Goal: Navigation & Orientation: Understand site structure

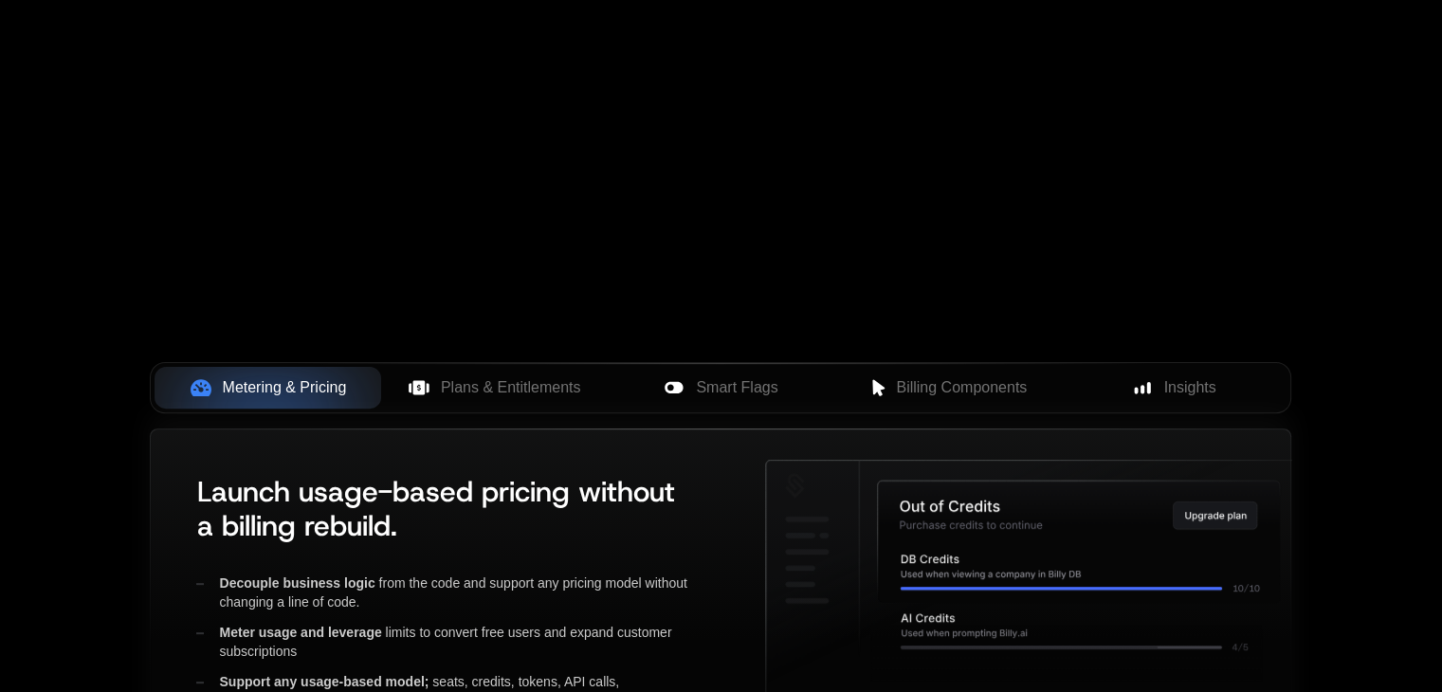
scroll to position [316, 0]
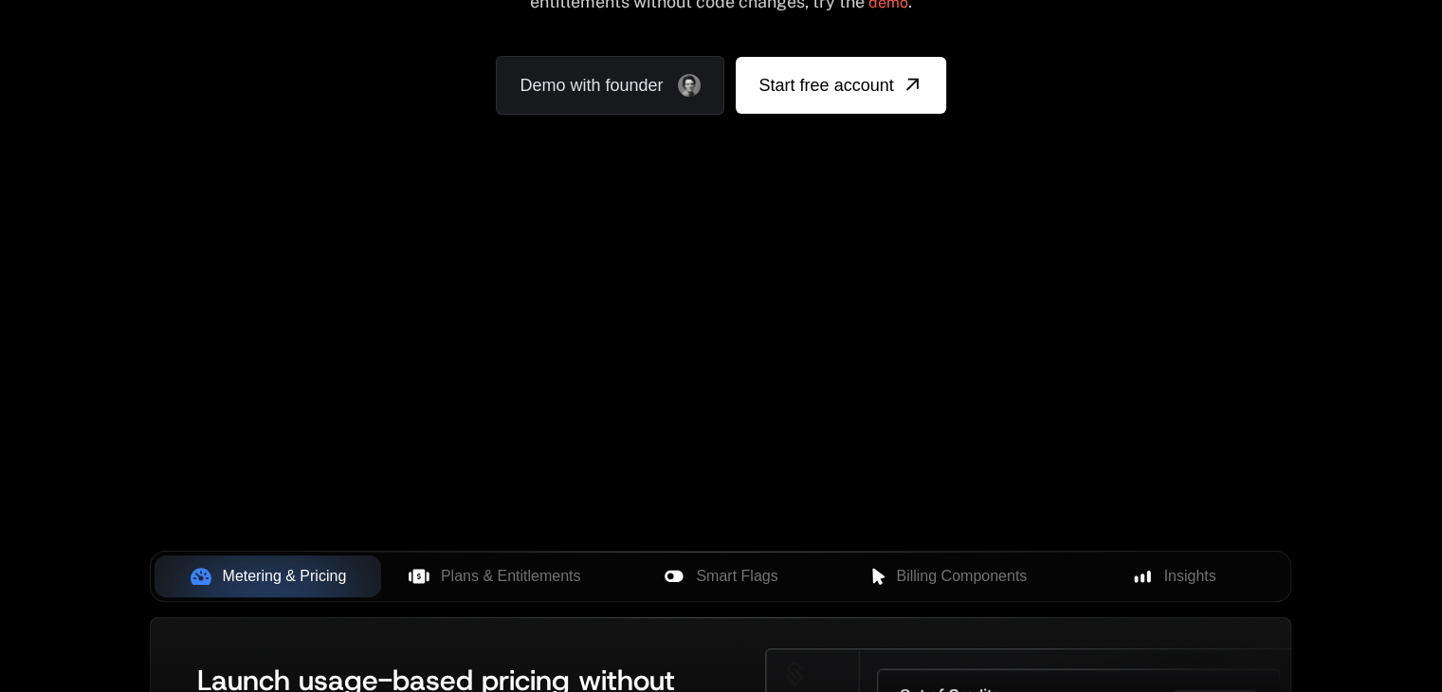
drag, startPoint x: 569, startPoint y: 300, endPoint x: 411, endPoint y: 354, distance: 166.0
click at [411, 354] on div "Your browser does not support the video tag." at bounding box center [720, 244] width 1232 height 798
drag, startPoint x: 421, startPoint y: 368, endPoint x: 626, endPoint y: 372, distance: 205.7
click at [625, 374] on div "Your browser does not support the video tag." at bounding box center [720, 244] width 1232 height 798
drag, startPoint x: 633, startPoint y: 368, endPoint x: 1109, endPoint y: 370, distance: 475.8
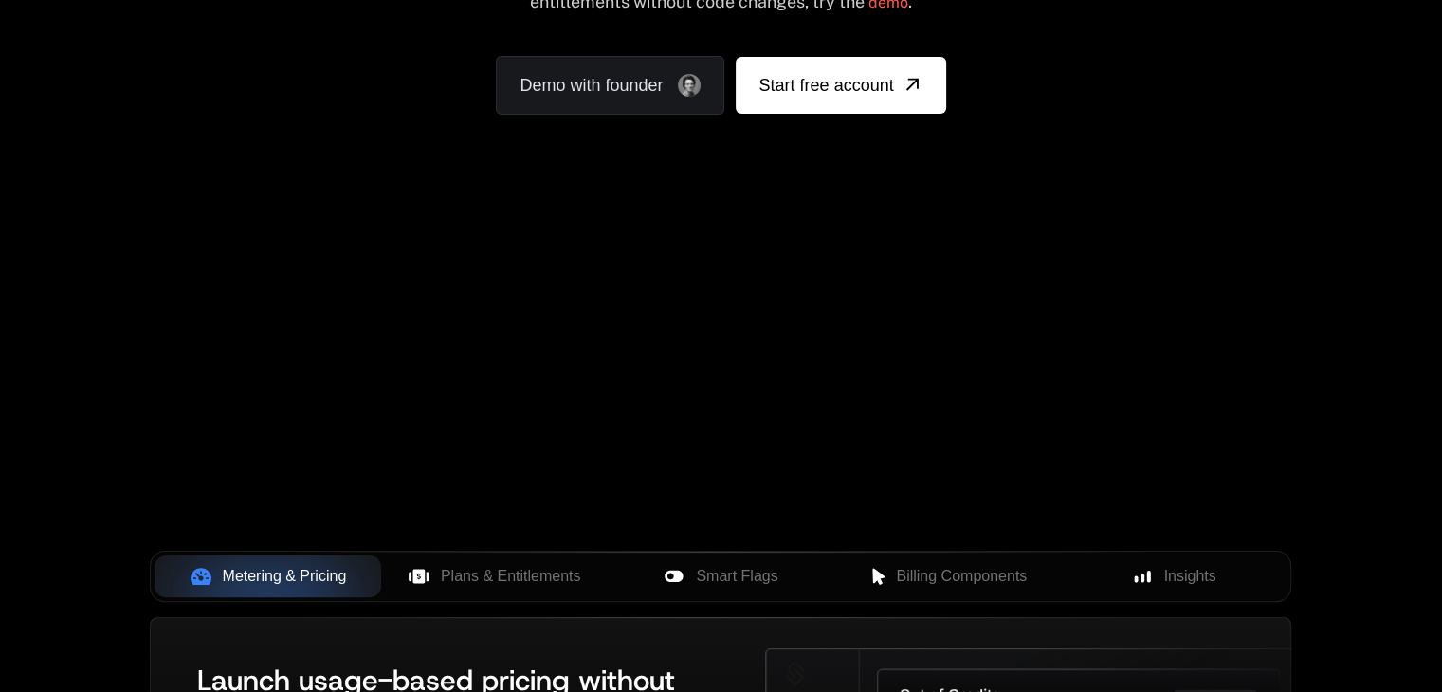
click at [1108, 370] on div "Your browser does not support the video tag." at bounding box center [720, 244] width 1232 height 798
click at [479, 573] on span "Plans & Entitlements" at bounding box center [511, 576] width 140 height 23
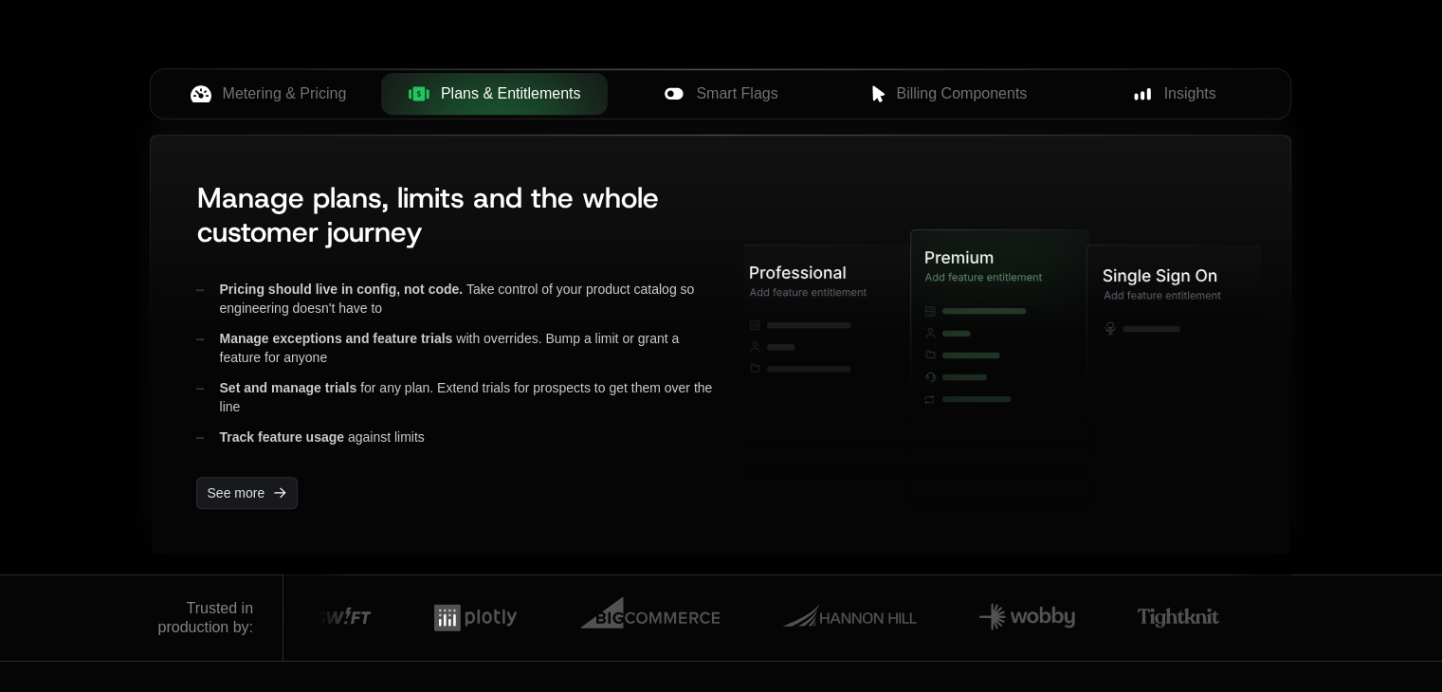
scroll to position [758, 0]
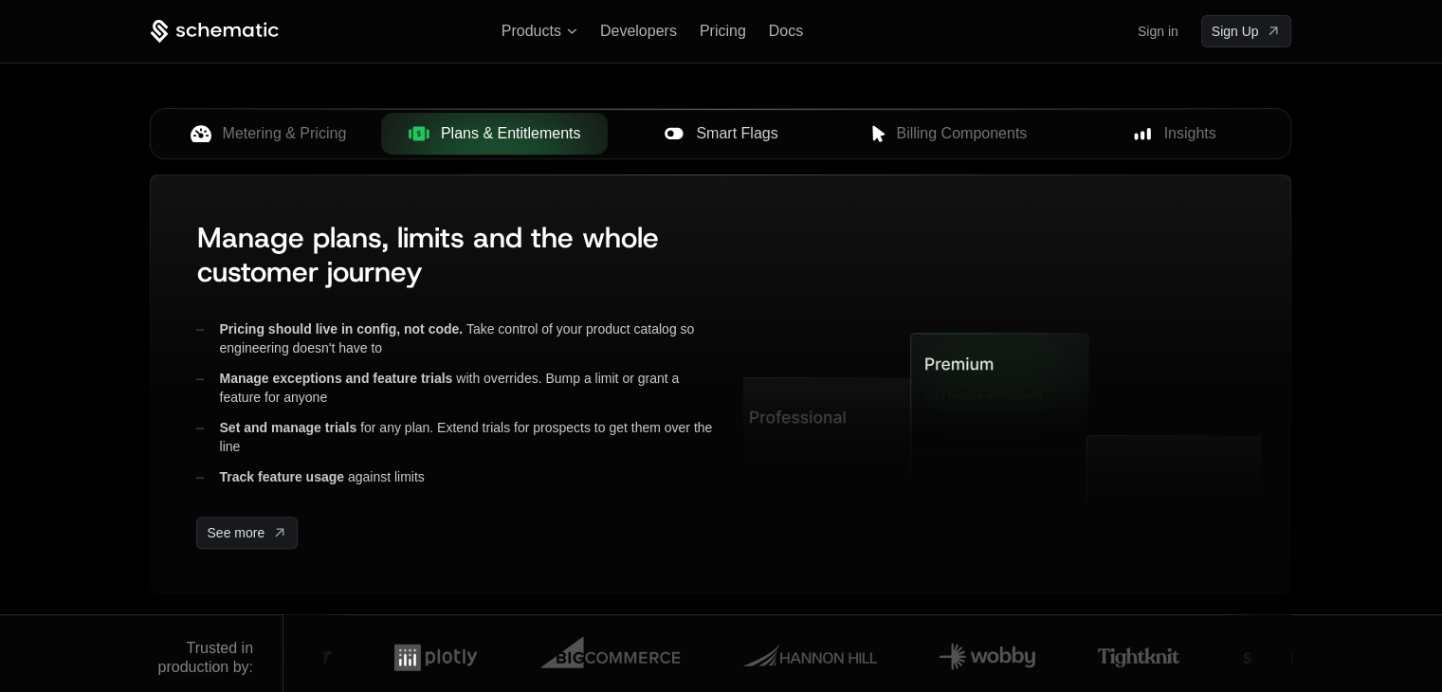
click at [721, 141] on span "Smart Flags" at bounding box center [737, 133] width 82 height 23
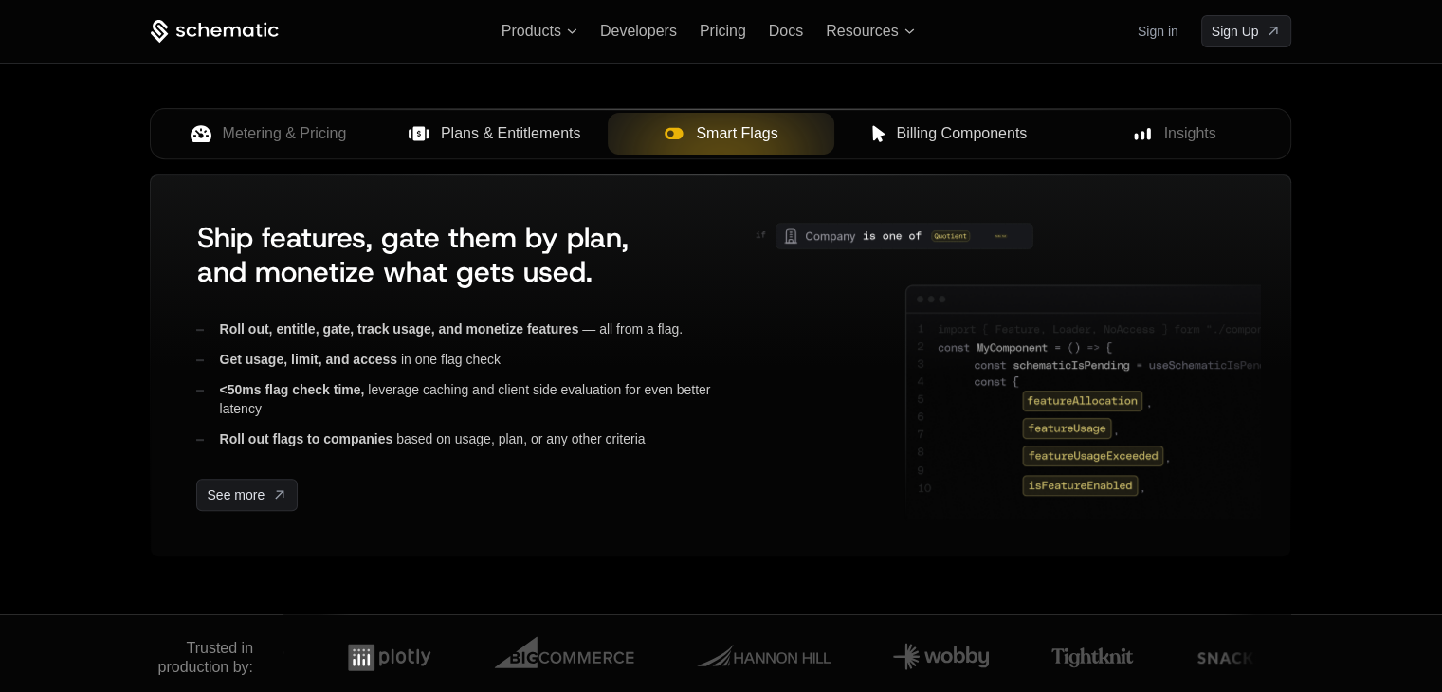
click at [962, 136] on span "Billing Components" at bounding box center [961, 133] width 131 height 23
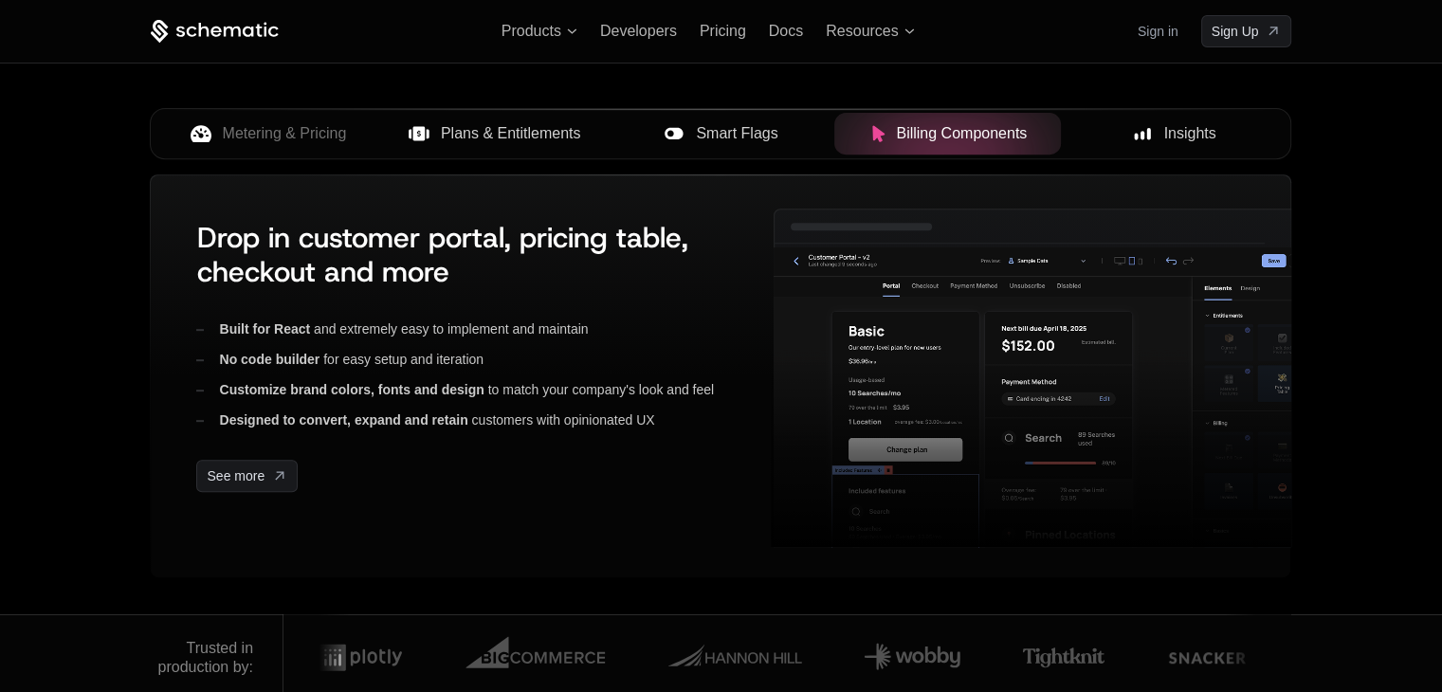
click at [1181, 128] on span "Insights" at bounding box center [1190, 133] width 52 height 23
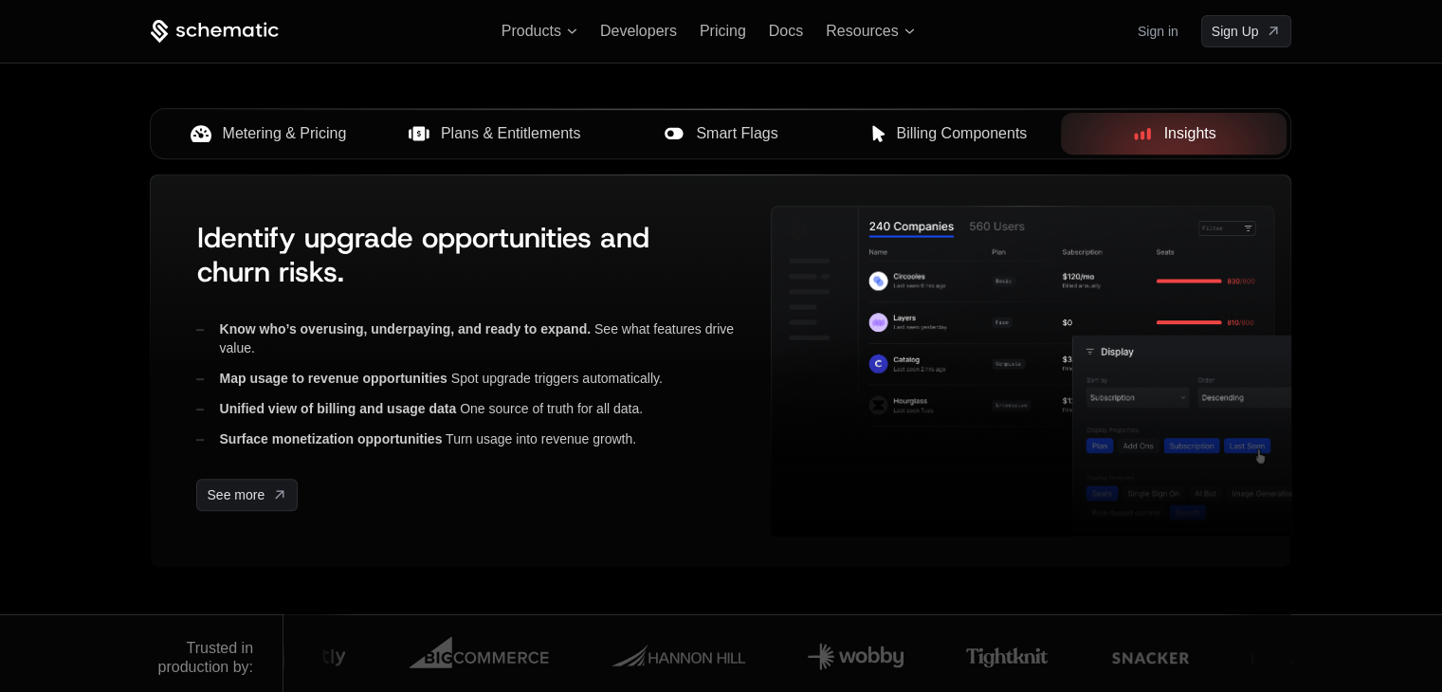
click at [221, 134] on div "Metering & Pricing" at bounding box center [268, 133] width 196 height 23
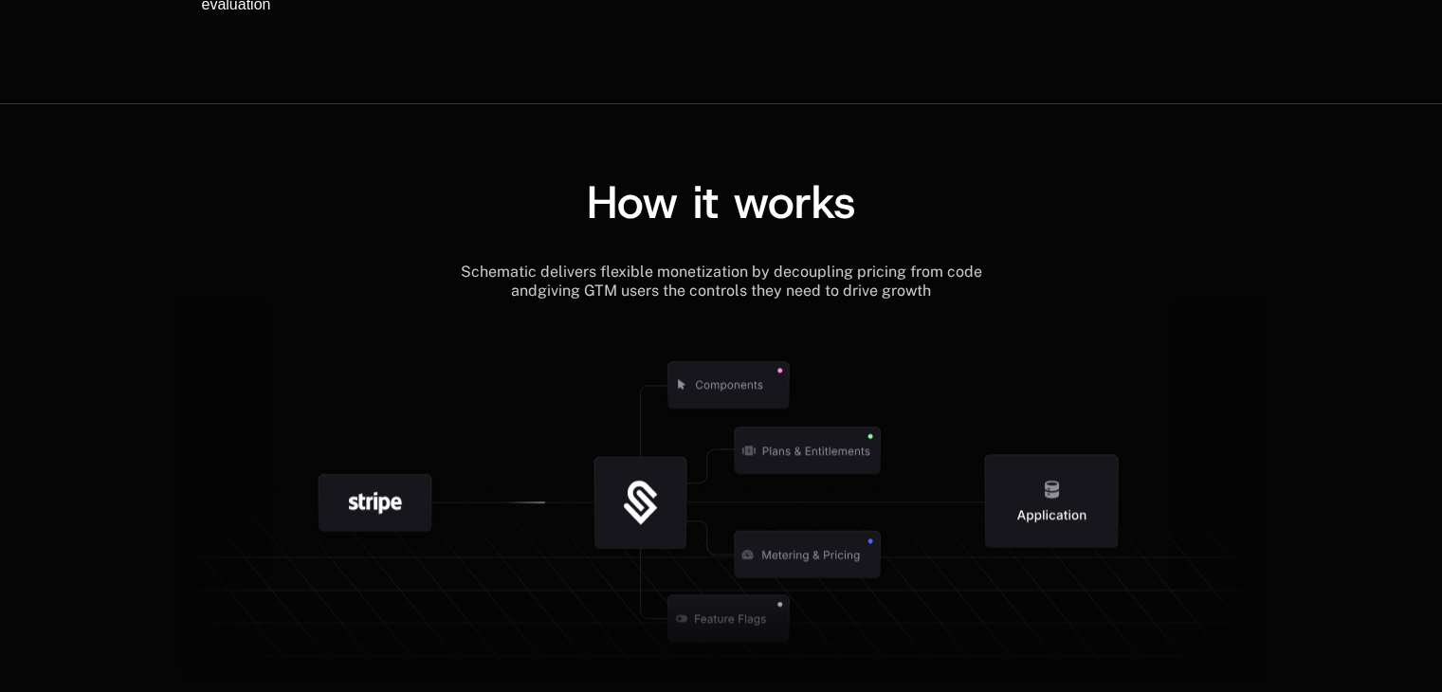
scroll to position [2275, 0]
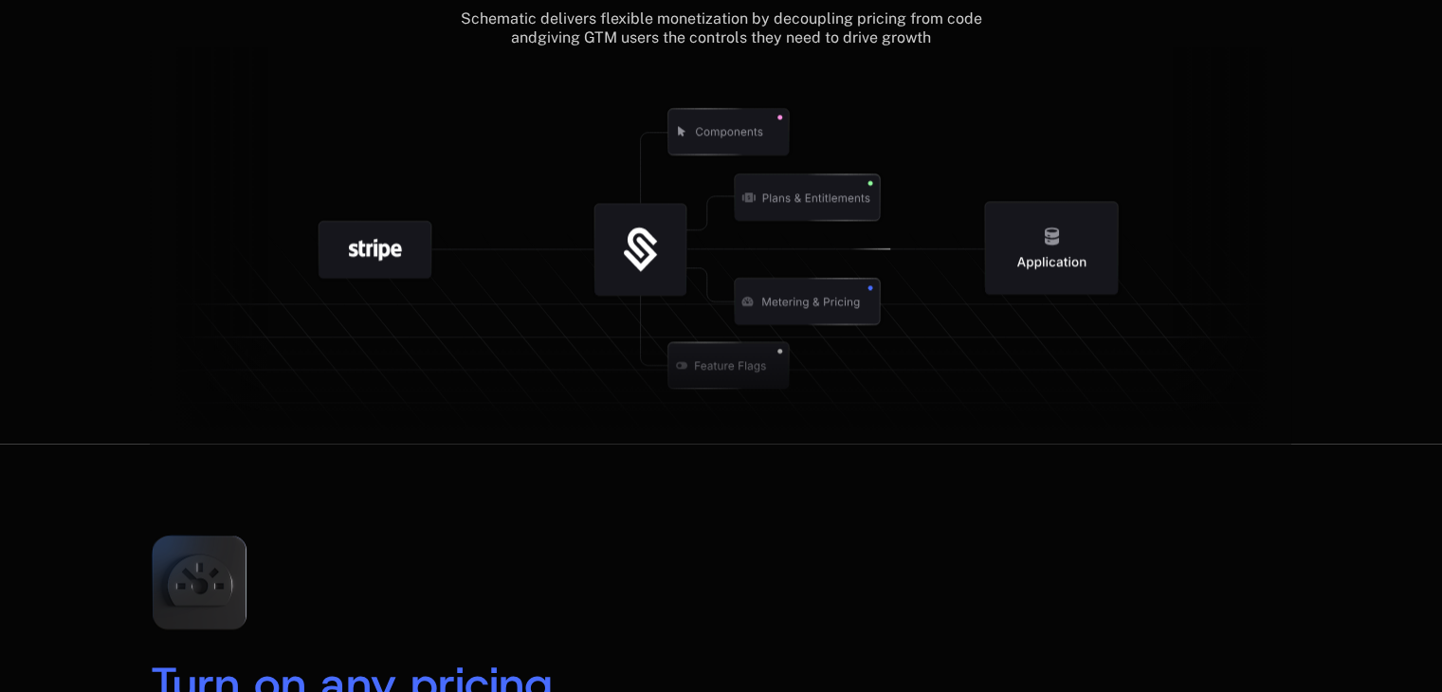
drag, startPoint x: 734, startPoint y: 245, endPoint x: 777, endPoint y: 331, distance: 96.6
click at [777, 331] on g at bounding box center [799, 364] width 1751 height 664
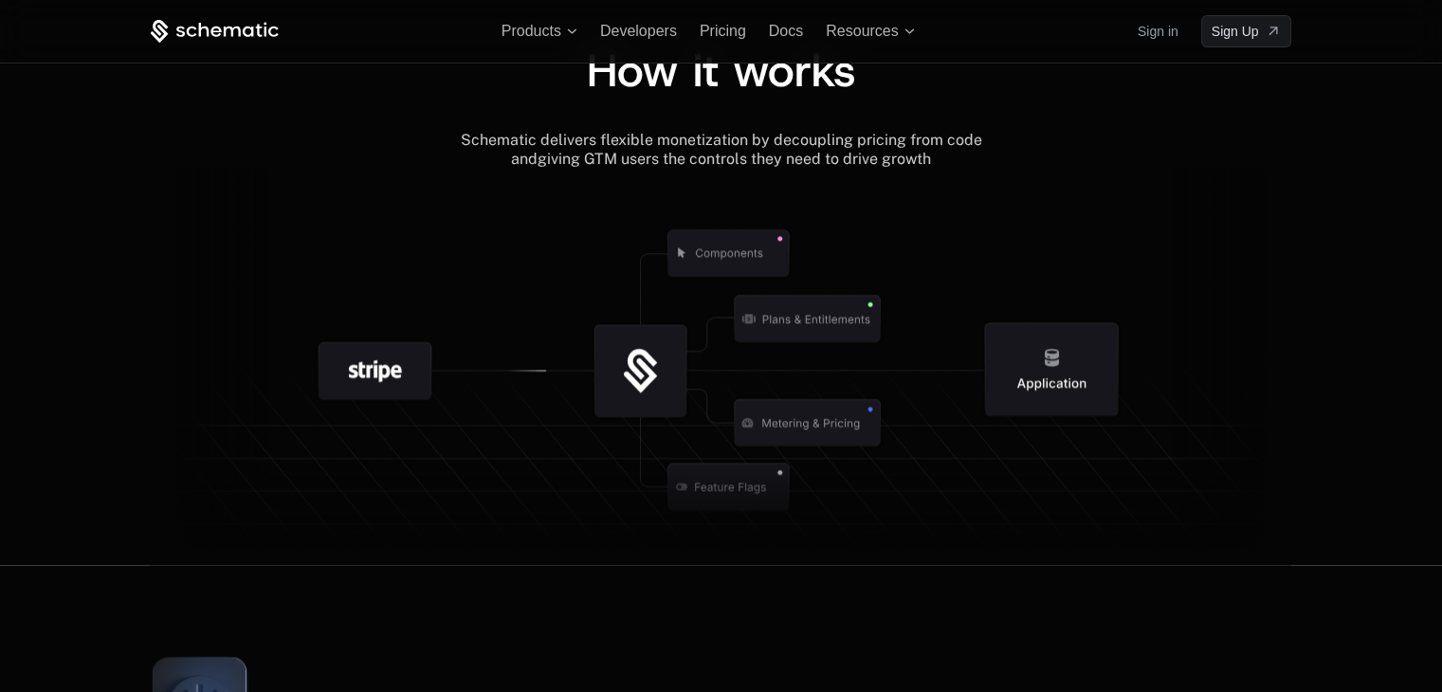
scroll to position [2148, 0]
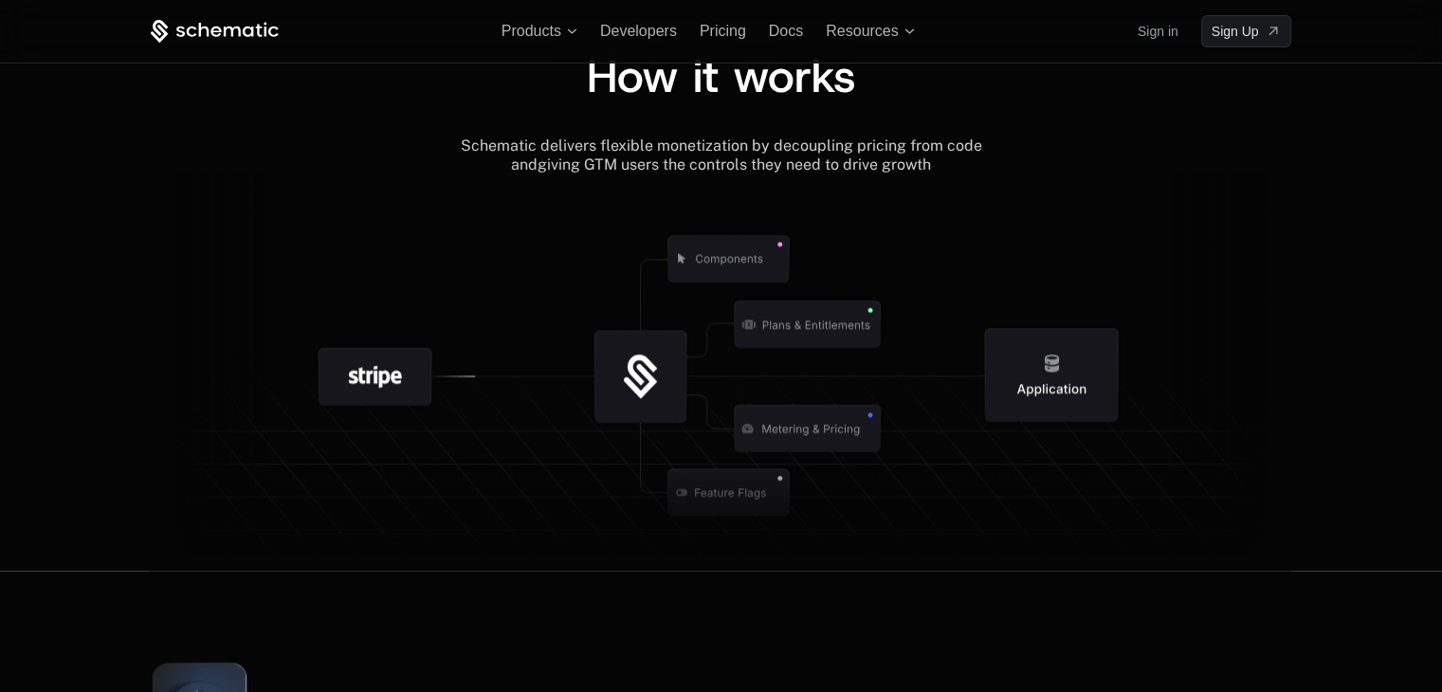
scroll to position [2148, 0]
